Goal: Task Accomplishment & Management: Use online tool/utility

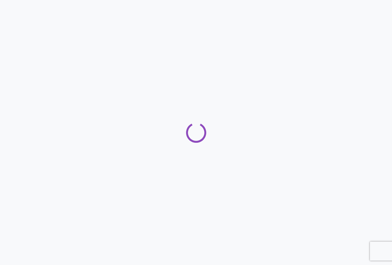
click at [232, 166] on div at bounding box center [196, 132] width 392 height 265
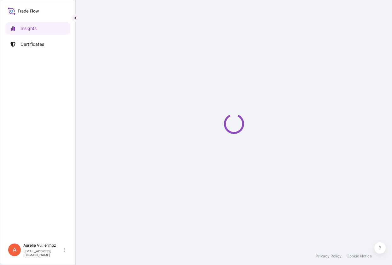
select select "2025"
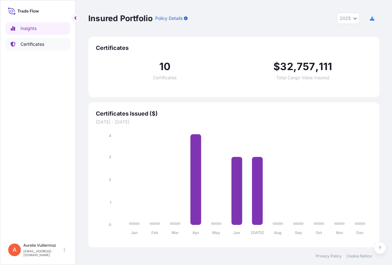
click at [25, 43] on p "Certificates" at bounding box center [33, 44] width 24 height 6
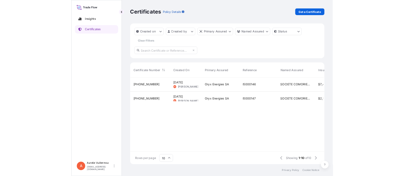
scroll to position [54, 298]
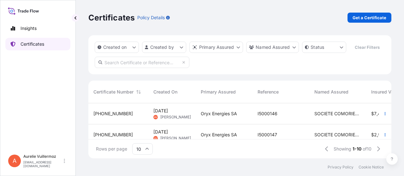
click at [29, 46] on p "Certificates" at bounding box center [33, 44] width 24 height 6
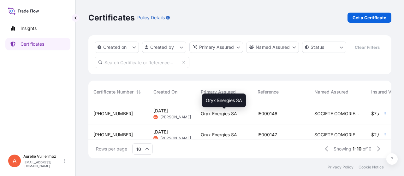
click at [210, 113] on span "Oryx Energies SA" at bounding box center [219, 114] width 36 height 6
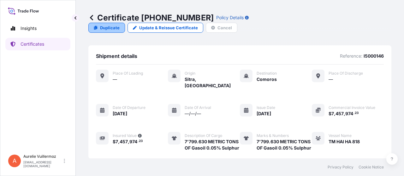
click at [120, 25] on p "Duplicate" at bounding box center [110, 28] width 20 height 6
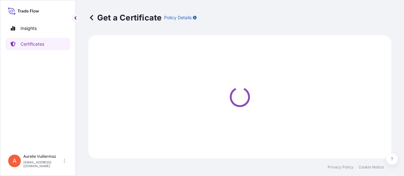
select select "Sea"
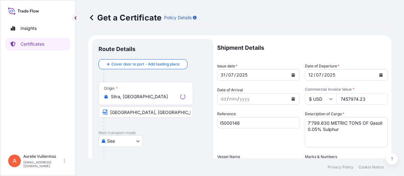
select select "31541"
click at [289, 72] on button "Calendar" at bounding box center [293, 75] width 10 height 10
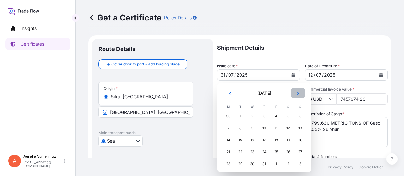
click at [297, 94] on icon "Next" at bounding box center [298, 93] width 4 height 4
click at [228, 94] on button "Previous" at bounding box center [230, 93] width 14 height 10
click at [243, 141] on div "16" at bounding box center [239, 140] width 11 height 11
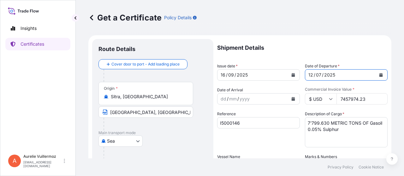
click at [379, 74] on icon "Calendar" at bounding box center [381, 75] width 4 height 4
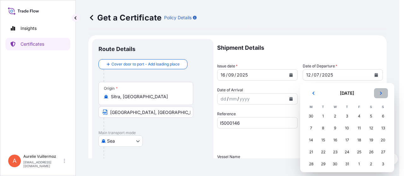
click at [378, 93] on button "Next" at bounding box center [381, 93] width 14 height 10
click at [335, 119] on div "3" at bounding box center [334, 116] width 11 height 11
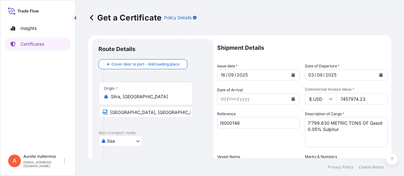
click at [372, 98] on input "7457974.23" at bounding box center [361, 98] width 51 height 11
drag, startPoint x: 369, startPoint y: 99, endPoint x: 337, endPoint y: 100, distance: 32.5
click at [337, 100] on input "7457974.23" at bounding box center [361, 98] width 51 height 11
paste input "324221145"
click at [355, 100] on input "324221145" at bounding box center [361, 98] width 51 height 11
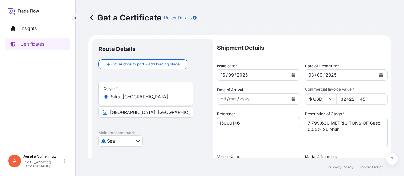
type input "3242211.45"
click at [360, 52] on p "Shipment Details" at bounding box center [302, 48] width 170 height 18
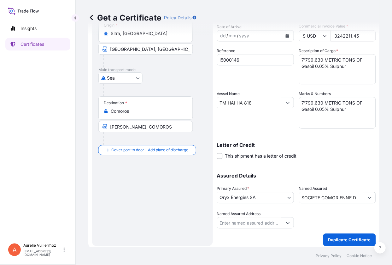
scroll to position [63, 0]
click at [333, 110] on textarea "7'799.630 METRIC TONS OF Gasoil 0.05% Sulphur" at bounding box center [337, 113] width 77 height 32
drag, startPoint x: 345, startPoint y: 110, endPoint x: 296, endPoint y: 101, distance: 50.7
click at [296, 101] on div "Shipment Details Issue date * [DATE] Date of Departure * [DATE] Date of Arrival…" at bounding box center [296, 102] width 159 height 253
paste textarea "3'599.100 METRIC TONS OF Jet A1"
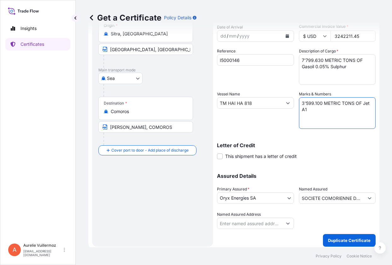
type textarea "3'599.100 METRIC TONS OF Jet A1"
click at [305, 140] on div "Letter of Credit This shipment has a letter of credit Letter of credit * Letter…" at bounding box center [296, 147] width 159 height 24
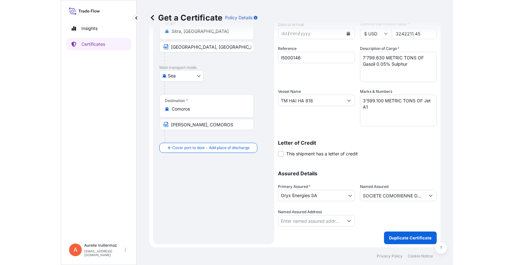
scroll to position [66, 0]
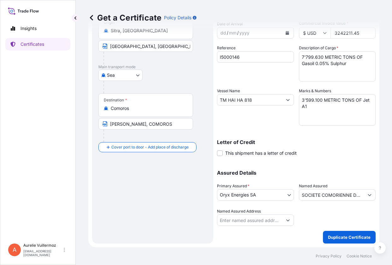
click at [284, 194] on body "Insights Certificates A Aurelie Vuillermoz [EMAIL_ADDRESS][DOMAIN_NAME] Get a C…" at bounding box center [196, 132] width 392 height 265
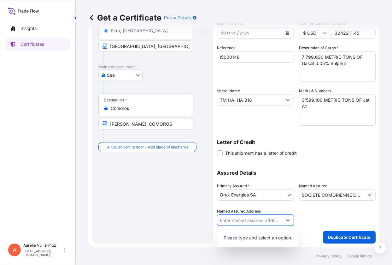
click at [286, 221] on icon "Show suggestions" at bounding box center [288, 220] width 4 height 4
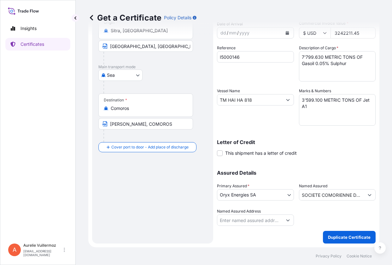
click at [317, 213] on div at bounding box center [337, 217] width 77 height 18
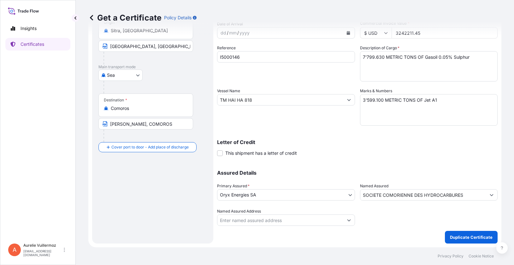
click at [347, 218] on icon "Show suggestions" at bounding box center [349, 220] width 4 height 4
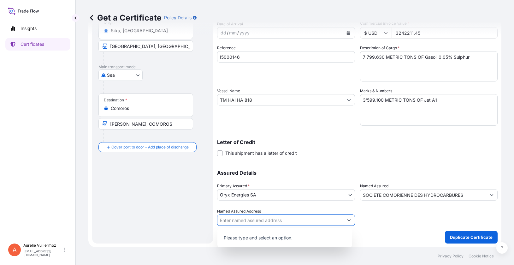
click at [347, 218] on icon "Show suggestions" at bounding box center [349, 220] width 4 height 4
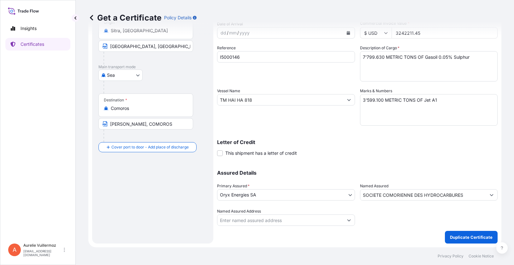
click at [382, 220] on div at bounding box center [429, 217] width 138 height 18
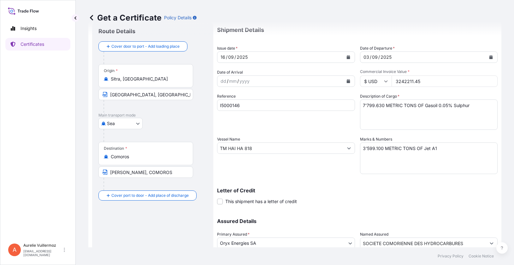
scroll to position [3, 0]
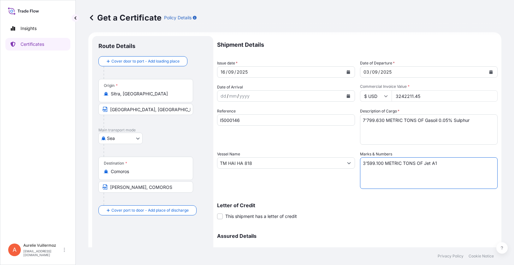
drag, startPoint x: 437, startPoint y: 163, endPoint x: 359, endPoint y: 160, distance: 78.6
click at [360, 160] on textarea "7'799.630 METRIC TONS OF Gasoil 0.05% Sulphur" at bounding box center [429, 173] width 138 height 32
drag, startPoint x: 471, startPoint y: 120, endPoint x: 350, endPoint y: 120, distance: 121.2
click at [350, 120] on div "Shipment Details Issue date * [DATE] Date of Departure * [DATE] Date of Arrival…" at bounding box center [357, 162] width 280 height 253
paste textarea "3'599.100 METRIC TONS OF Jet A1"
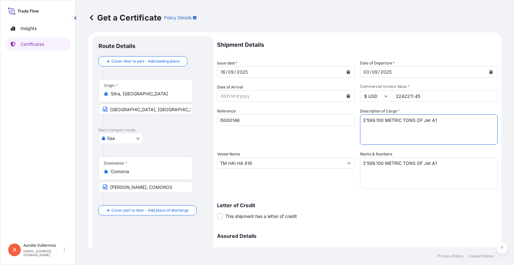
type textarea "3'599.100 METRIC TONS OF Jet A1"
click at [378, 193] on div "Shipment Details Issue date * [DATE] Date of Departure * [DATE] Date of Arrival…" at bounding box center [357, 162] width 280 height 253
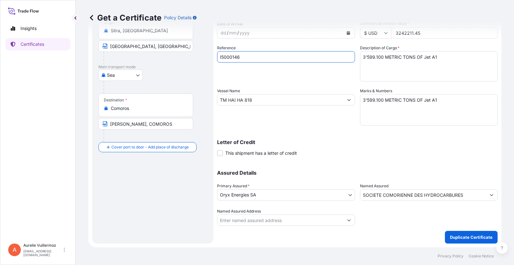
drag, startPoint x: 245, startPoint y: 56, endPoint x: 204, endPoint y: 55, distance: 40.1
click at [204, 55] on form "Route Details Cover door to port - Add loading place Place of loading Road / [G…" at bounding box center [294, 108] width 413 height 278
paste input "61"
type input "I5000161"
click at [311, 135] on div "Letter of Credit This shipment has a letter of credit Letter of credit * Letter…" at bounding box center [357, 144] width 280 height 24
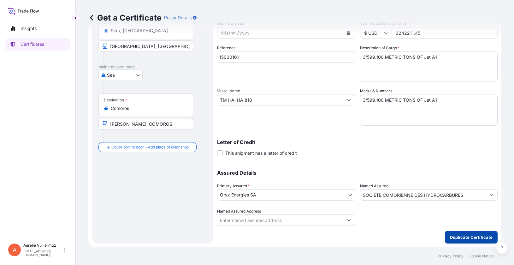
click at [392, 234] on p "Duplicate Certificate" at bounding box center [471, 237] width 43 height 6
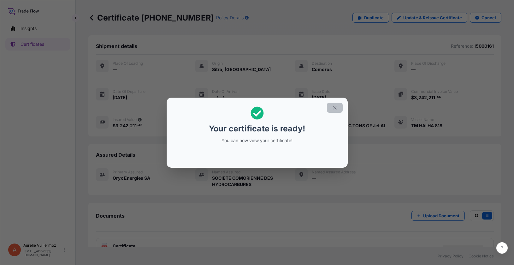
click at [334, 107] on icon "button" at bounding box center [335, 108] width 6 height 6
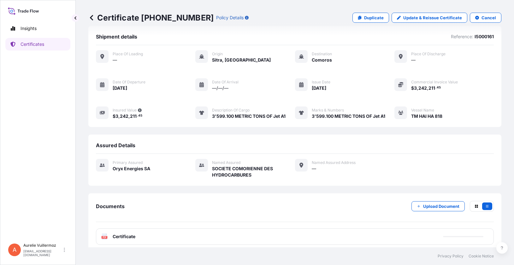
scroll to position [15, 0]
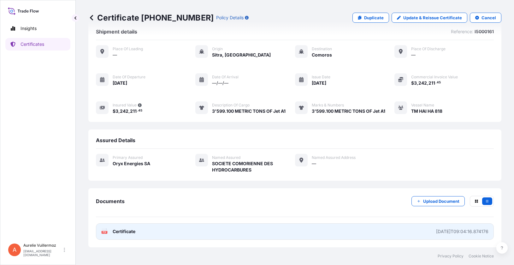
click at [392, 232] on div "[DATE]T09:04:16.874176" at bounding box center [462, 231] width 52 height 6
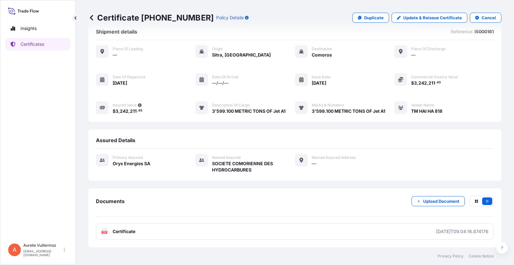
scroll to position [0, 0]
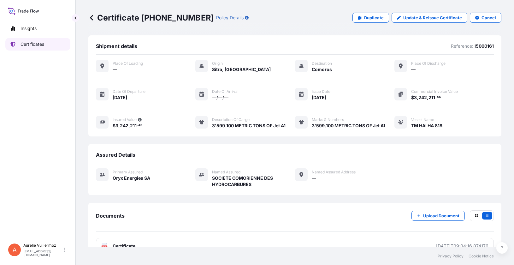
click at [31, 45] on p "Certificates" at bounding box center [33, 44] width 24 height 6
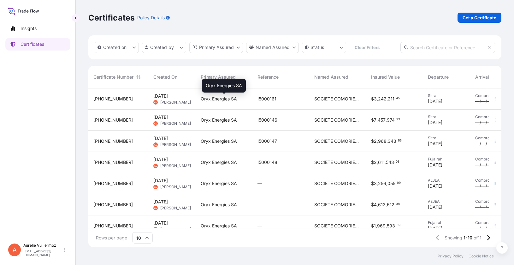
click at [203, 99] on span "Oryx Energies SA" at bounding box center [219, 99] width 36 height 6
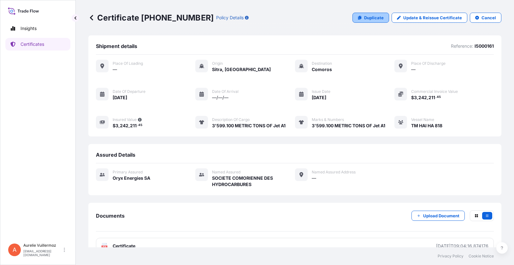
click at [378, 18] on p "Duplicate" at bounding box center [374, 18] width 20 height 6
select select "Sea"
select select "31541"
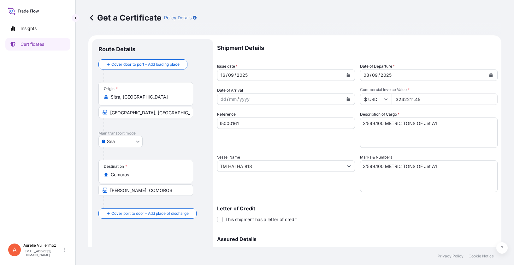
drag, startPoint x: 428, startPoint y: 101, endPoint x: 377, endPoint y: 98, distance: 50.9
click at [377, 98] on div "$ USD 3242211.45" at bounding box center [429, 98] width 138 height 11
paste input "6009735"
click at [392, 98] on input "600973545" at bounding box center [445, 98] width 106 height 11
type input "6009735.45"
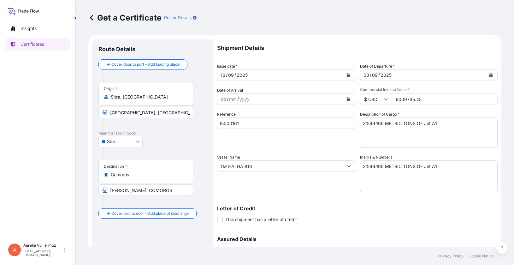
click at [392, 212] on div "Letter of Credit This shipment has a letter of credit Letter of credit * Letter…" at bounding box center [357, 214] width 280 height 17
drag, startPoint x: 242, startPoint y: 125, endPoint x: 211, endPoint y: 123, distance: 31.6
click at [211, 123] on form "Route Details Cover door to port - Add loading place Place of loading Road / [G…" at bounding box center [294, 174] width 413 height 278
paste input "0"
type input "I5000160"
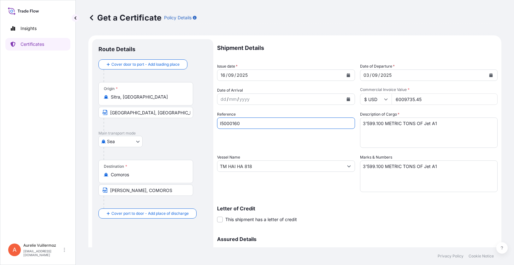
click at [261, 142] on div "Reference I5000160" at bounding box center [286, 129] width 138 height 37
click at [302, 186] on div "Vessel Name TM HAI HA 818" at bounding box center [286, 173] width 138 height 38
drag, startPoint x: 426, startPoint y: 167, endPoint x: 431, endPoint y: 166, distance: 4.5
click at [392, 167] on textarea "3'599.100 METRIC TONS OF Jet A1" at bounding box center [429, 176] width 138 height 32
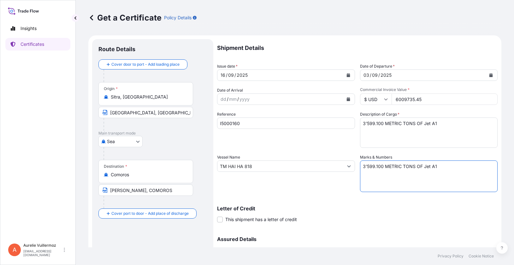
drag, startPoint x: 439, startPoint y: 166, endPoint x: 355, endPoint y: 164, distance: 83.6
click at [355, 164] on div "Shipment Details Issue date * [DATE] Date of Departure * [DATE] Date of Arrival…" at bounding box center [357, 165] width 280 height 253
paste textarea "6'498.890 METRIC TONS OF Gasoil 0.05% Sulphur"
type textarea "6'498.890 METRIC TONS OF Gasoil 0.05% Sulphur"
click at [382, 212] on div "Letter of Credit This shipment has a letter of credit Letter of credit * Letter…" at bounding box center [357, 214] width 280 height 17
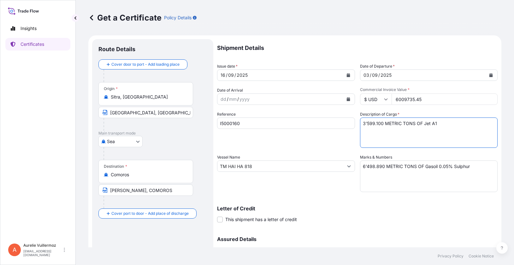
drag, startPoint x: 414, startPoint y: 124, endPoint x: 352, endPoint y: 122, distance: 62.2
click at [352, 122] on div "Shipment Details Issue date * [DATE] Date of Departure * [DATE] Date of Arrival…" at bounding box center [357, 165] width 280 height 253
paste textarea "6'498.890 METRIC TONS OF Gasoil 0.05% Sulphur"
type textarea "6'498.890 METRIC TONS OF Gasoil 0.05% Sulphur"
click at [379, 199] on div "Letter of Credit This shipment has a letter of credit Letter of credit * Letter…" at bounding box center [357, 210] width 280 height 24
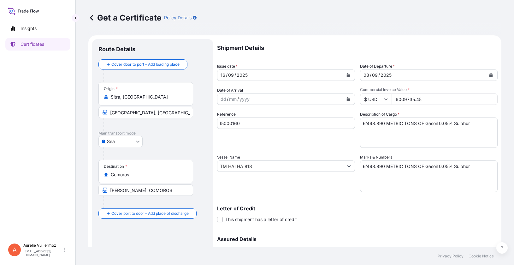
click at [323, 238] on p "Assured Details" at bounding box center [357, 238] width 280 height 5
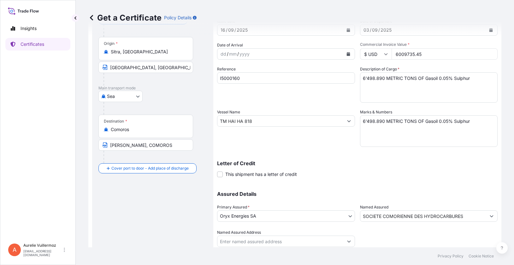
scroll to position [66, 0]
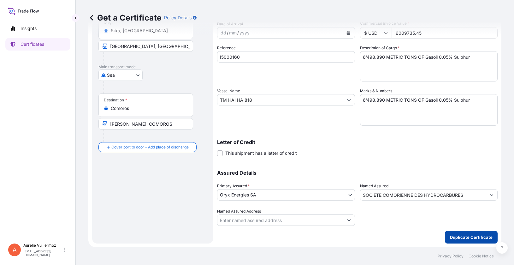
click at [392, 234] on p "Duplicate Certificate" at bounding box center [471, 237] width 43 height 6
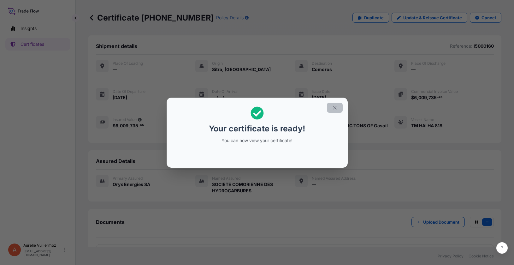
click at [336, 108] on icon "button" at bounding box center [335, 108] width 6 height 6
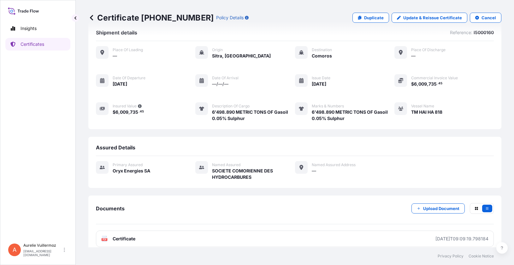
scroll to position [21, 0]
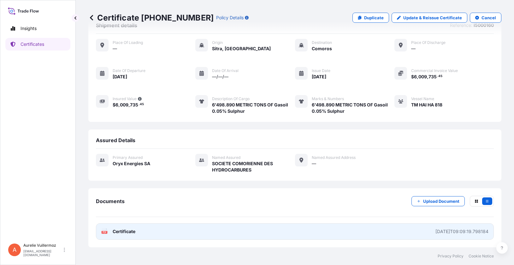
click at [392, 230] on div "[DATE]T09:09:19.798184" at bounding box center [461, 231] width 53 height 6
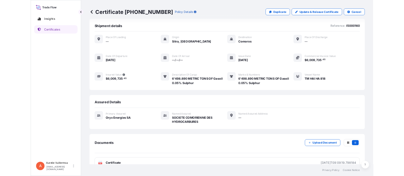
scroll to position [0, 0]
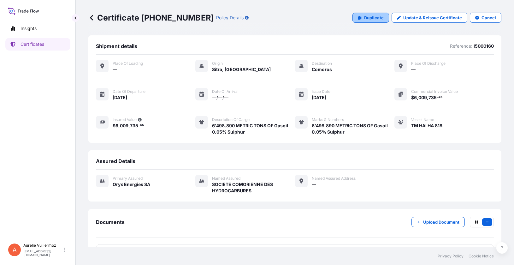
click at [358, 20] on link "Duplicate" at bounding box center [370, 18] width 37 height 10
select select "Sea"
select select "31541"
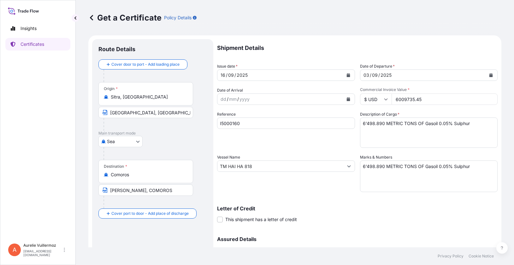
click at [132, 94] on input "Sitra, [GEOGRAPHIC_DATA]" at bounding box center [148, 97] width 74 height 6
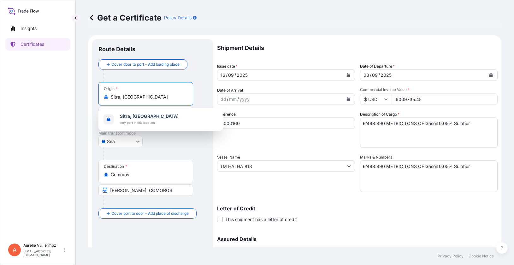
drag, startPoint x: 150, startPoint y: 98, endPoint x: 108, endPoint y: 97, distance: 42.3
click at [108, 97] on div "Sitra, [GEOGRAPHIC_DATA]" at bounding box center [146, 97] width 84 height 6
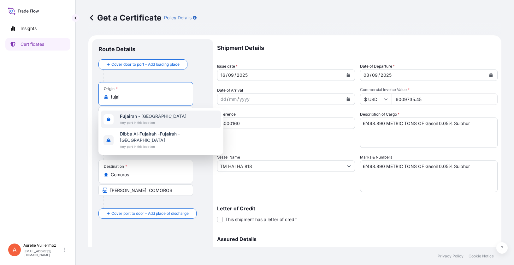
click at [130, 119] on div "Fujai rah - [GEOGRAPHIC_DATA] Any port in this location" at bounding box center [153, 119] width 67 height 13
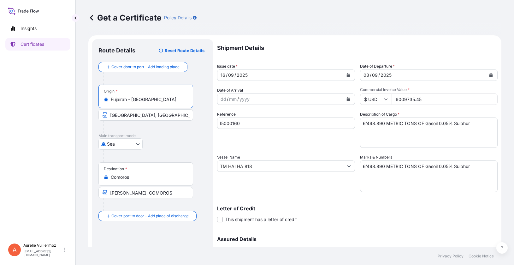
type input "Fujairah - [GEOGRAPHIC_DATA]"
click at [148, 115] on input "[GEOGRAPHIC_DATA], [GEOGRAPHIC_DATA]" at bounding box center [145, 114] width 95 height 11
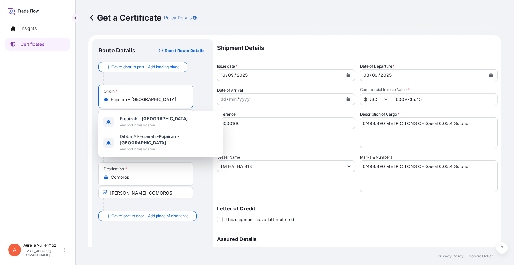
drag, startPoint x: 183, startPoint y: 101, endPoint x: 103, endPoint y: 103, distance: 79.9
click at [103, 103] on div "Origin * [GEOGRAPHIC_DATA] - [GEOGRAPHIC_DATA]" at bounding box center [145, 96] width 95 height 23
click at [93, 111] on div "Route Details Reset Route Details Cover door to port - Add loading place Place …" at bounding box center [152, 174] width 121 height 270
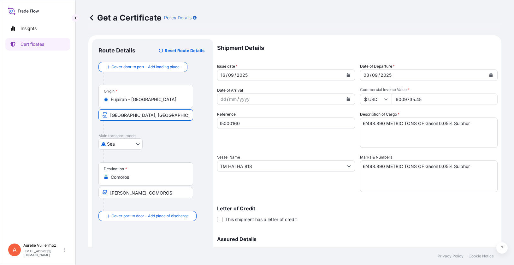
drag, startPoint x: 151, startPoint y: 117, endPoint x: 98, endPoint y: 112, distance: 52.9
click at [98, 112] on input "[GEOGRAPHIC_DATA], [GEOGRAPHIC_DATA]" at bounding box center [145, 114] width 95 height 11
paste input "Fujairah - [GEOGRAPHIC_DATA]"
type input "Fujairah - [GEOGRAPHIC_DATA]"
click at [186, 139] on div "[GEOGRAPHIC_DATA]" at bounding box center [152, 143] width 109 height 11
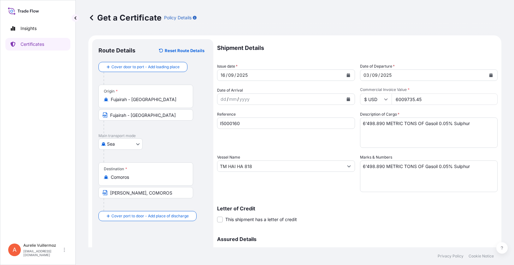
click at [392, 75] on div "[DATE]" at bounding box center [423, 74] width 126 height 11
click at [387, 77] on div "2025" at bounding box center [386, 75] width 12 height 8
click at [392, 75] on icon "Calendar" at bounding box center [490, 75] width 3 height 4
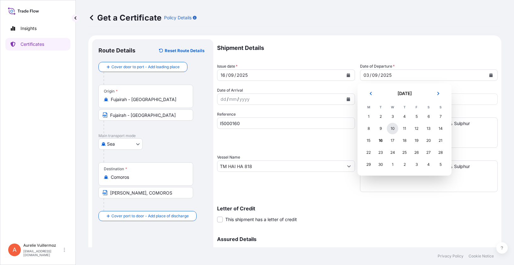
click at [392, 128] on div "10" at bounding box center [392, 128] width 11 height 11
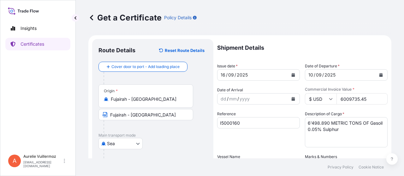
drag, startPoint x: 372, startPoint y: 100, endPoint x: 333, endPoint y: 98, distance: 39.2
click at [333, 98] on div "$ USD 6009735.45" at bounding box center [346, 98] width 83 height 11
paste input "283883521"
click at [356, 99] on input "283883521" at bounding box center [361, 98] width 51 height 11
type input "2838835.21"
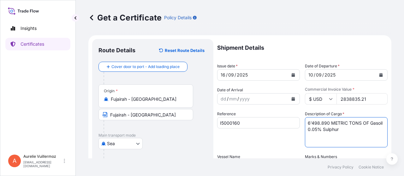
click at [357, 131] on textarea "6'498.890 METRIC TONS OF Gasoil 0.05% Sulphur" at bounding box center [346, 132] width 83 height 30
drag, startPoint x: 347, startPoint y: 132, endPoint x: 339, endPoint y: 131, distance: 8.2
click at [339, 131] on textarea "6'498.890 METRIC TONS OF Gasoil 0.05% Sulphur" at bounding box center [346, 132] width 83 height 30
click at [257, 143] on div "Reference I5000160" at bounding box center [258, 129] width 83 height 37
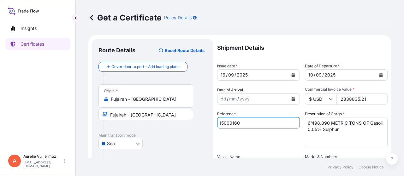
drag, startPoint x: 244, startPoint y: 123, endPoint x: 209, endPoint y: 124, distance: 34.7
click at [209, 124] on form "Route Details Reset Route Details Cover door to port - Add loading place Place …" at bounding box center [239, 174] width 303 height 278
paste input "2"
type input "I5000162"
click at [257, 143] on div "Reference I5000162" at bounding box center [258, 129] width 83 height 37
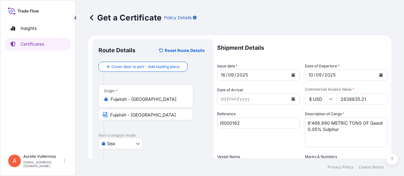
scroll to position [63, 0]
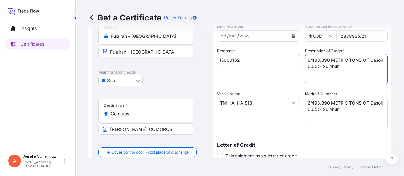
drag, startPoint x: 340, startPoint y: 70, endPoint x: 302, endPoint y: 60, distance: 39.8
click at [302, 60] on div "Shipment Details Issue date * [DATE] Date of Departure * [DATE] Date of Arrival…" at bounding box center [302, 102] width 170 height 253
paste textarea "2'975.165 METRIC TONS OF Motor Gasoline 95"
type textarea "2'975.165 METRIC TONS OF Motor Gasoline 95"
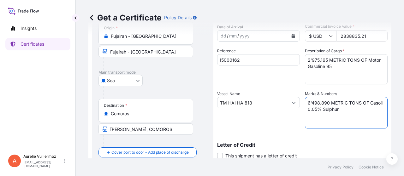
drag, startPoint x: 338, startPoint y: 111, endPoint x: 296, endPoint y: 103, distance: 43.1
click at [296, 103] on div "Shipment Details Issue date * [DATE] Date of Departure * [DATE] Date of Arrival…" at bounding box center [302, 102] width 170 height 253
paste textarea "2'975.165 METRIC TONS OF Motor Gasoline 95"
type textarea "2'975.165 METRIC TONS OF Motor Gasoline 95"
click at [324, 131] on div "Shipment Details Issue date * [DATE] Date of Departure * [DATE] Date of Arrival…" at bounding box center [302, 102] width 170 height 253
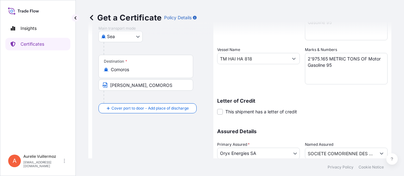
scroll to position [154, 0]
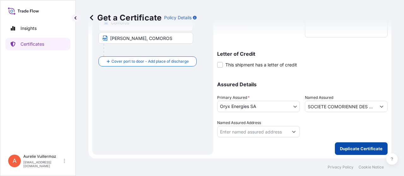
click at [363, 148] on p "Duplicate Certificate" at bounding box center [361, 149] width 43 height 6
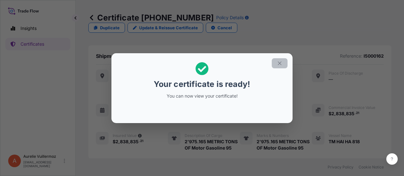
click at [279, 63] on icon "button" at bounding box center [279, 63] width 3 height 3
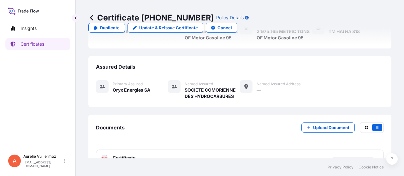
scroll to position [114, 0]
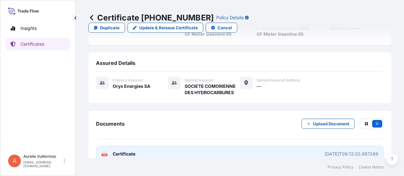
click at [211, 146] on link "PDF Certificate [DATE]T09:13:20.997289" at bounding box center [240, 154] width 288 height 16
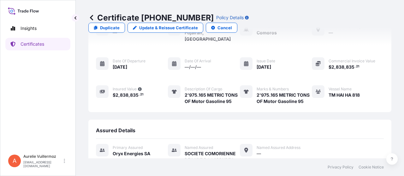
scroll to position [0, 0]
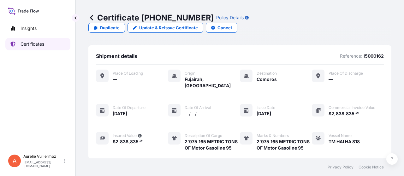
click at [35, 41] on p "Certificates" at bounding box center [33, 44] width 24 height 6
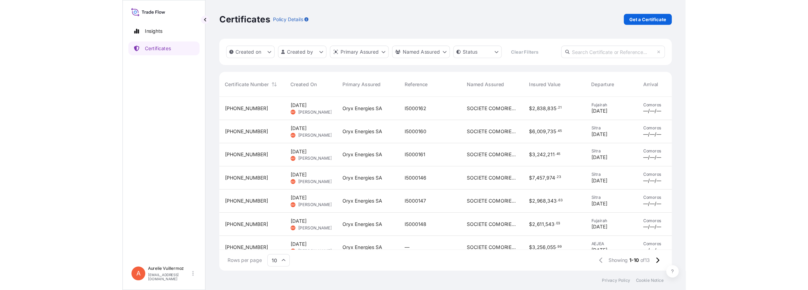
scroll to position [183, 702]
